Goal: Share content

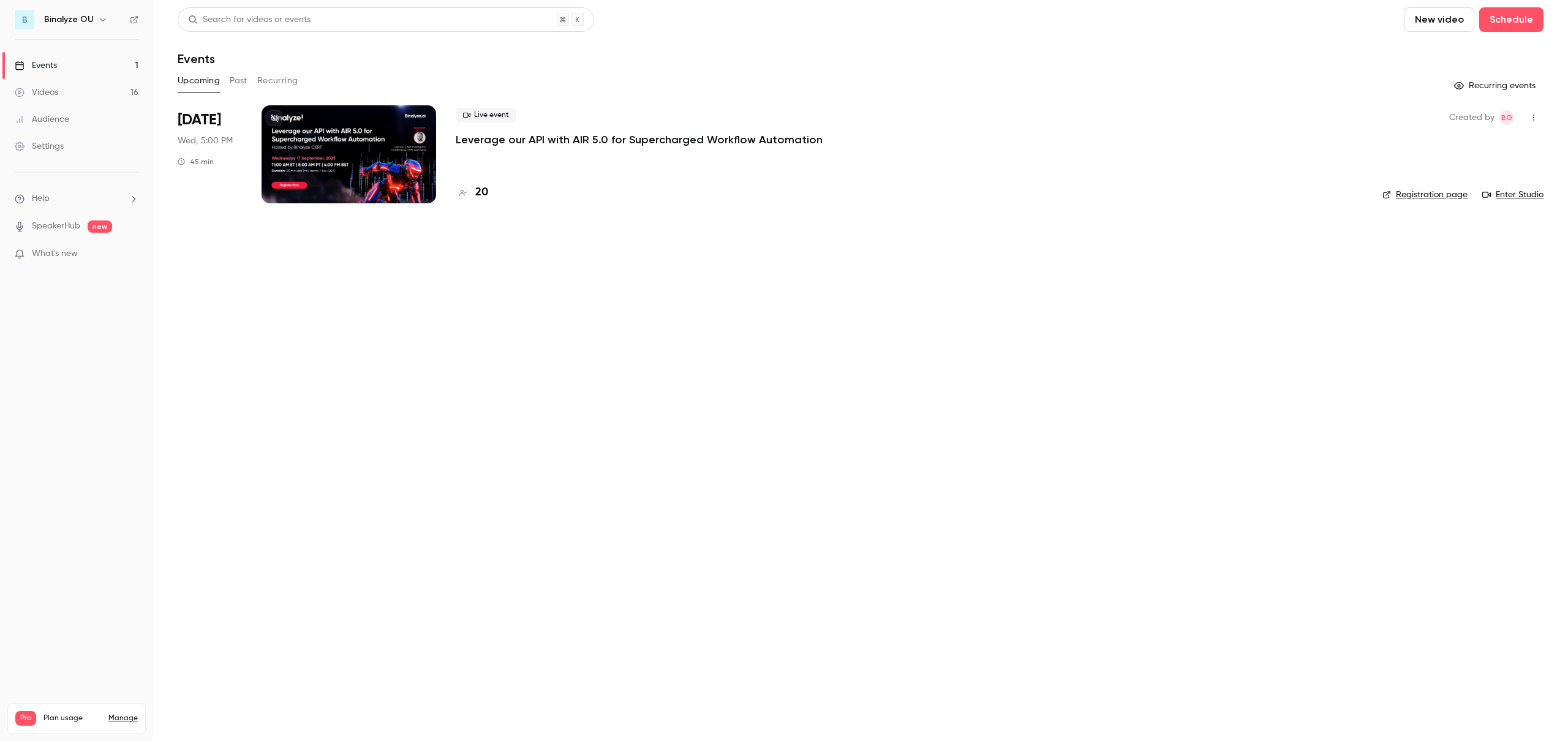
click at [232, 77] on button "Past" at bounding box center [238, 80] width 18 height 19
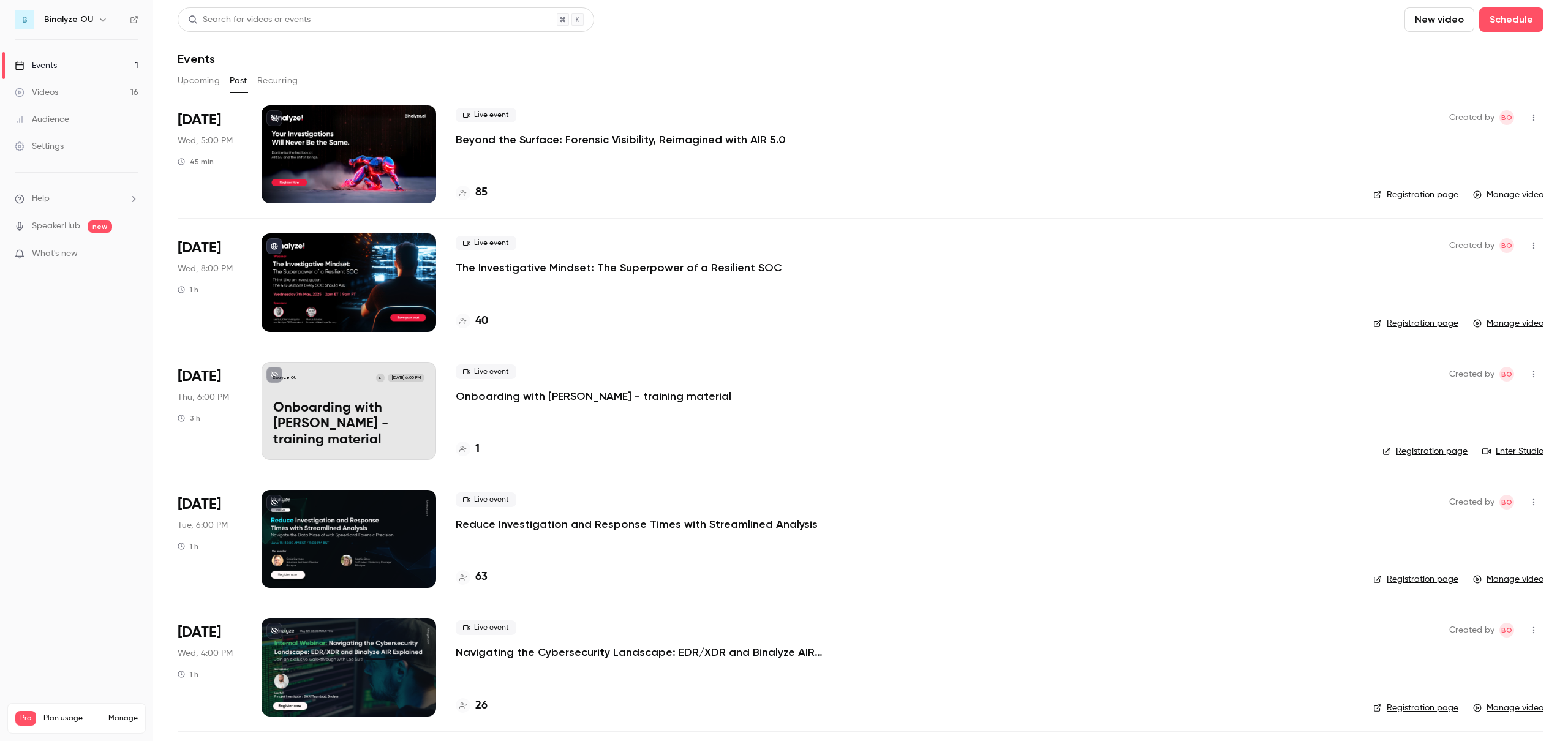
click at [309, 135] on div at bounding box center [348, 154] width 174 height 98
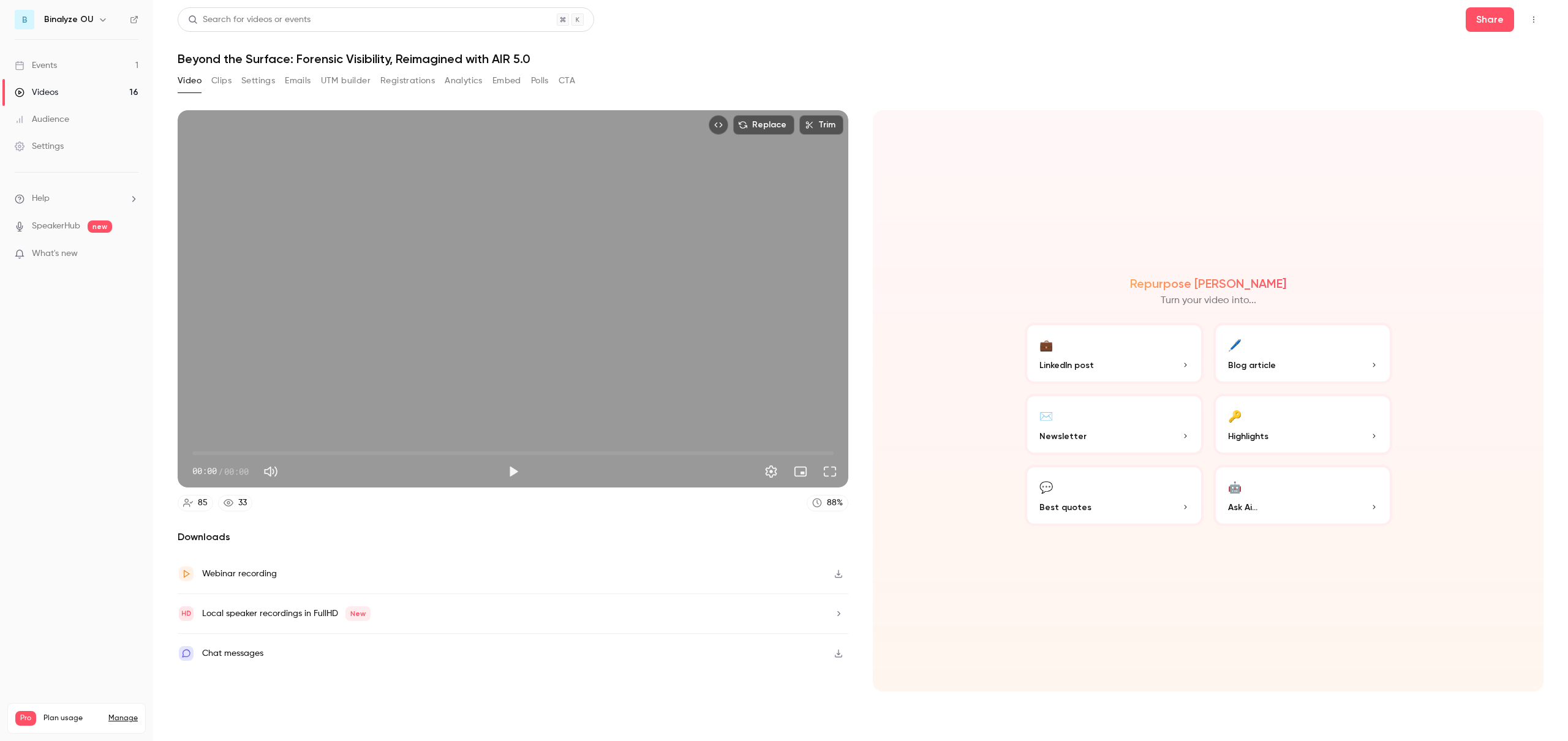
click at [1301, 359] on p "Blog article" at bounding box center [1303, 365] width 149 height 13
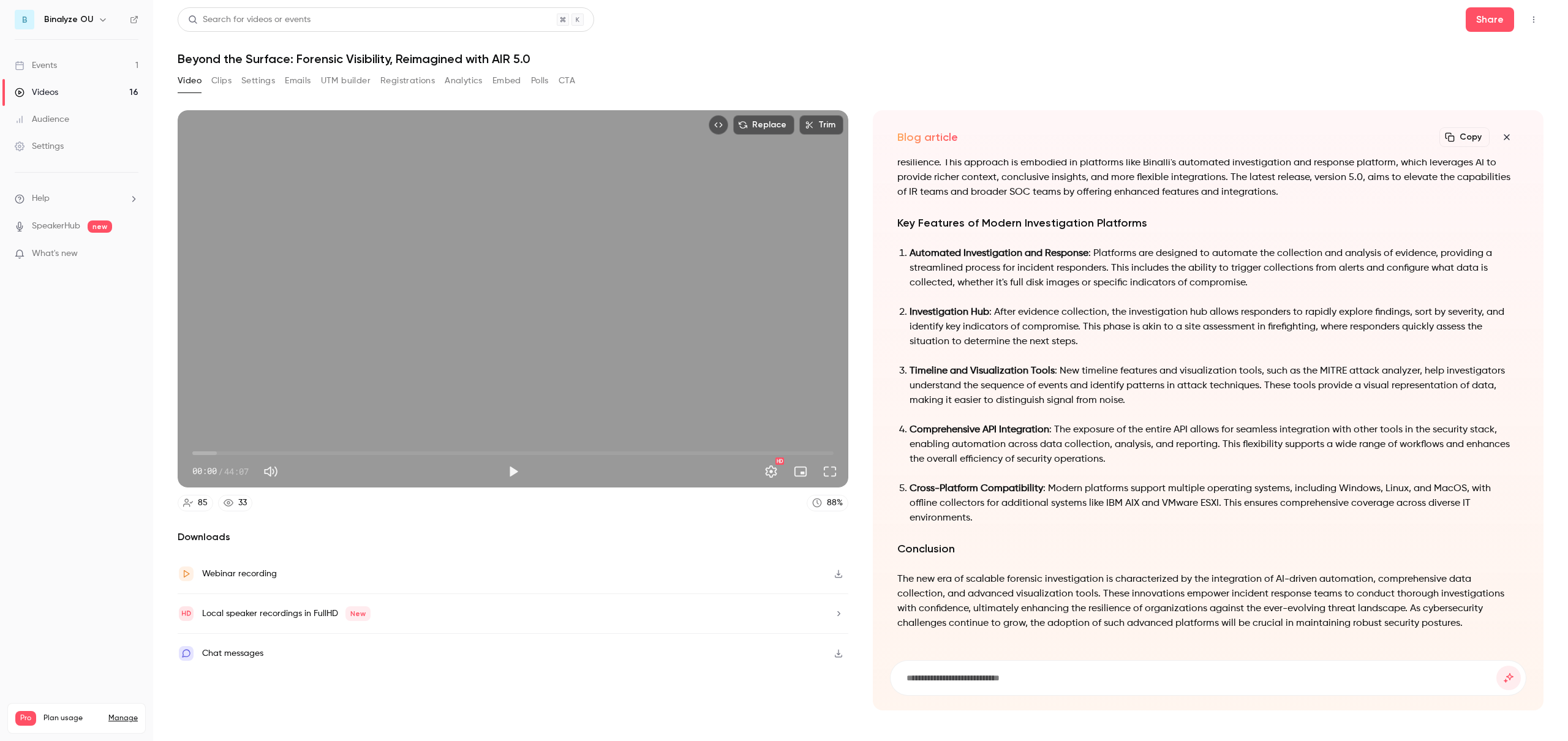
click at [1467, 134] on button "Copy" at bounding box center [1464, 137] width 50 height 19
